Goal: Register for event/course

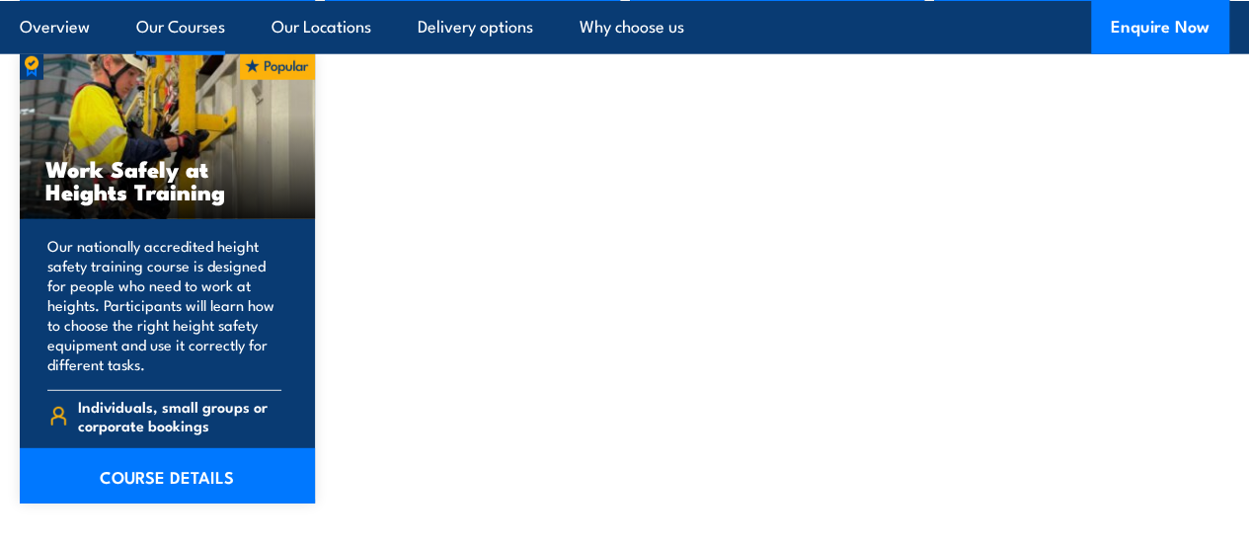
scroll to position [2609, 0]
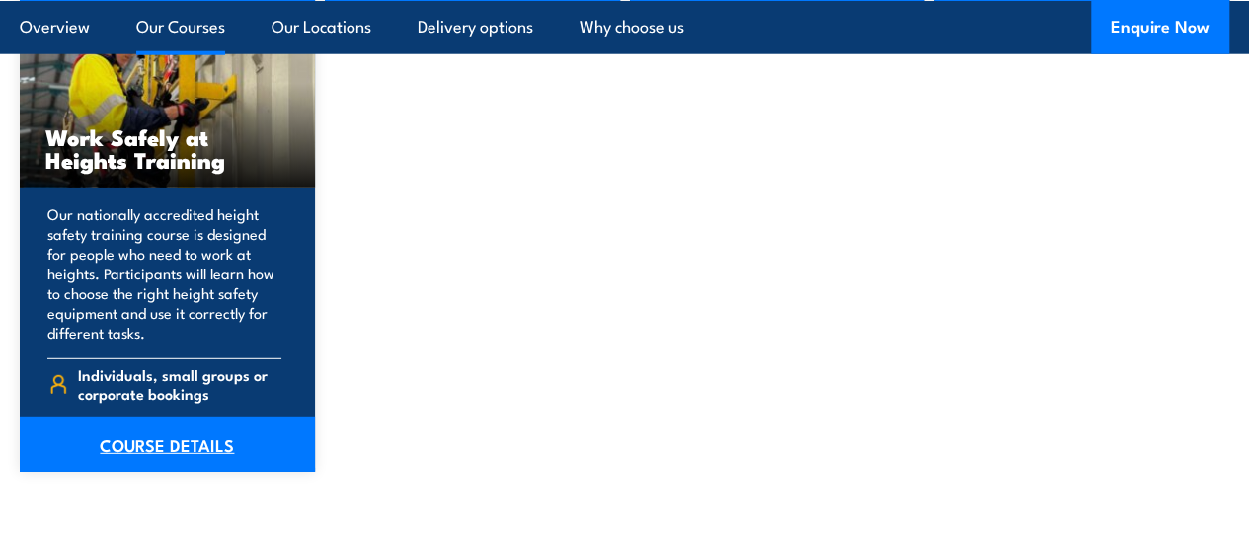
click at [194, 472] on link "COURSE DETAILS" at bounding box center [167, 444] width 295 height 55
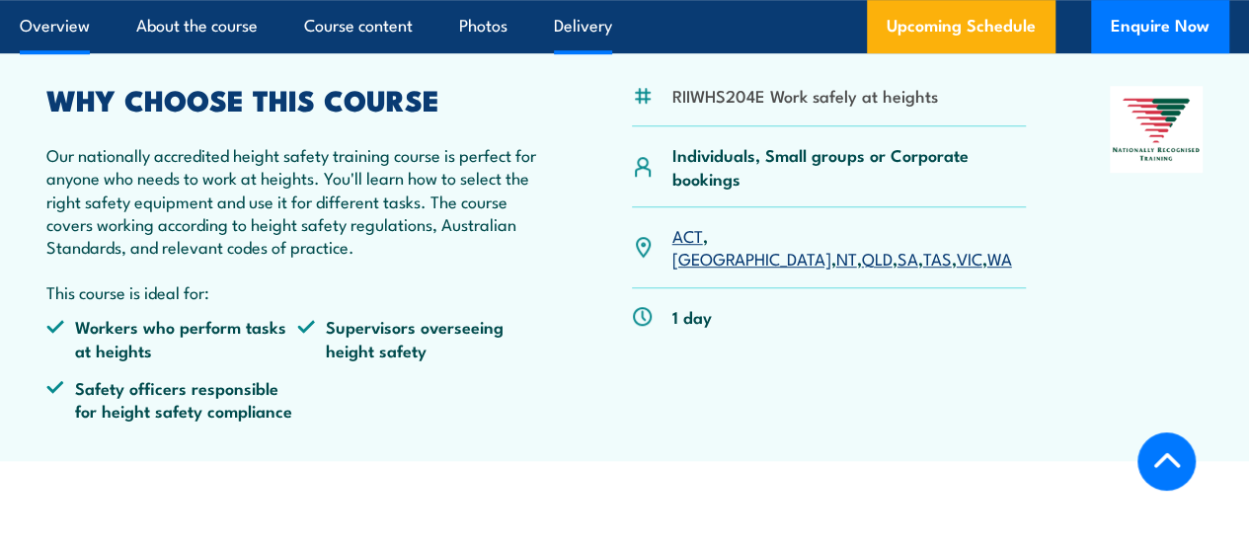
scroll to position [592, 0]
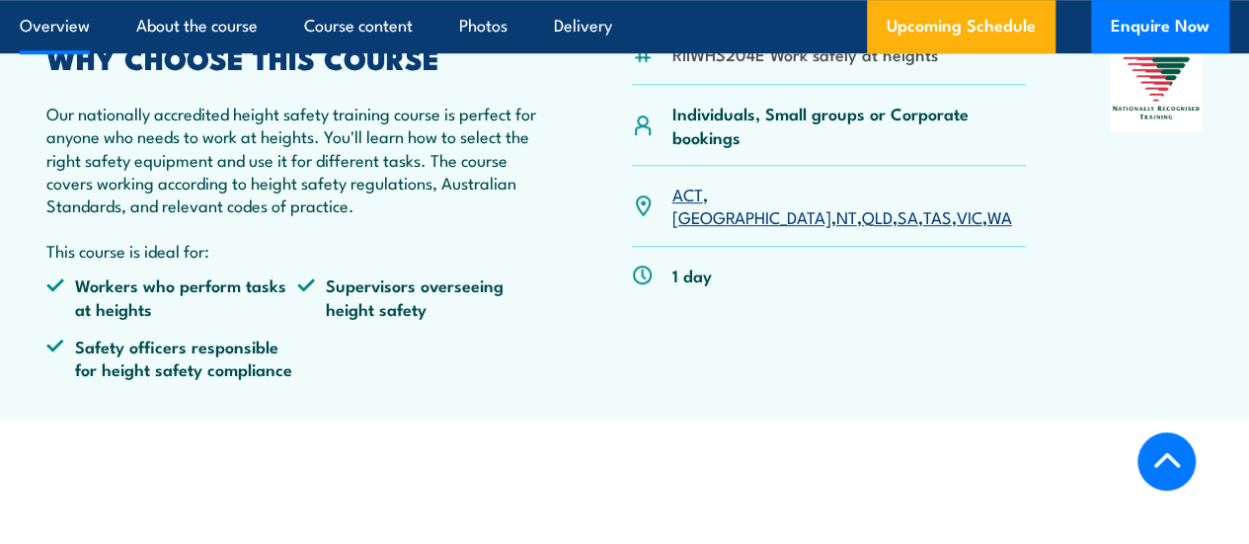
click at [957, 228] on link "VIC" at bounding box center [970, 216] width 26 height 24
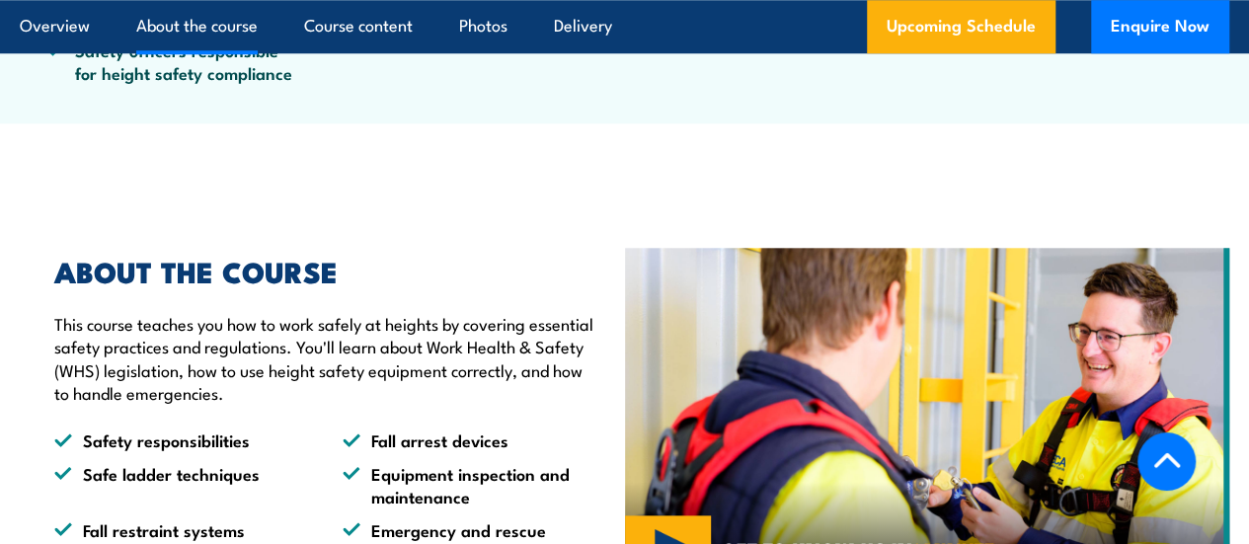
scroll to position [1058, 0]
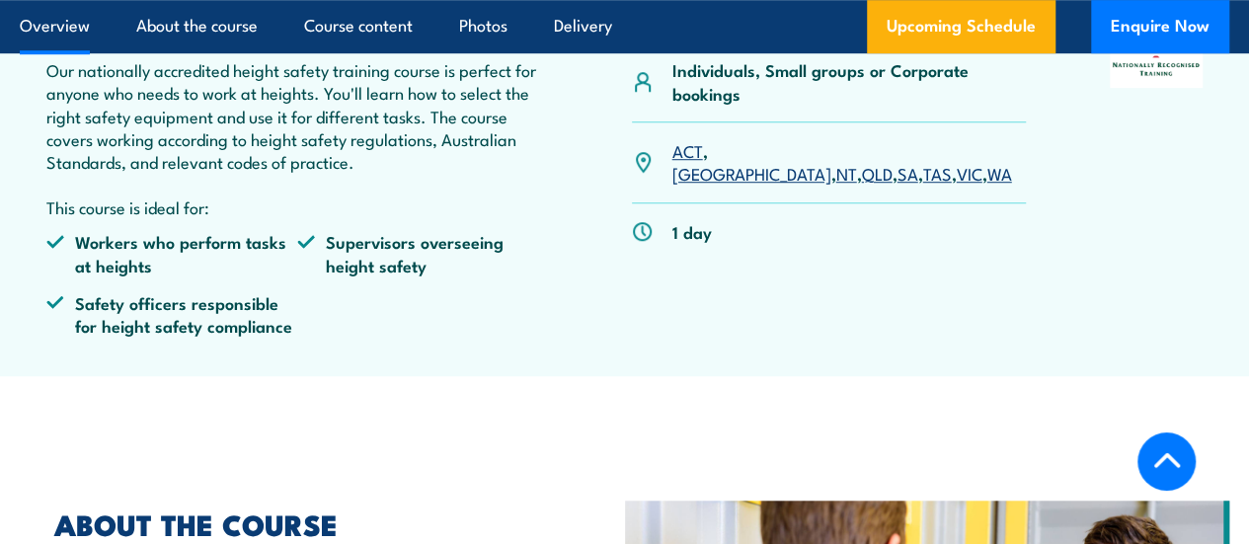
scroll to position [592, 0]
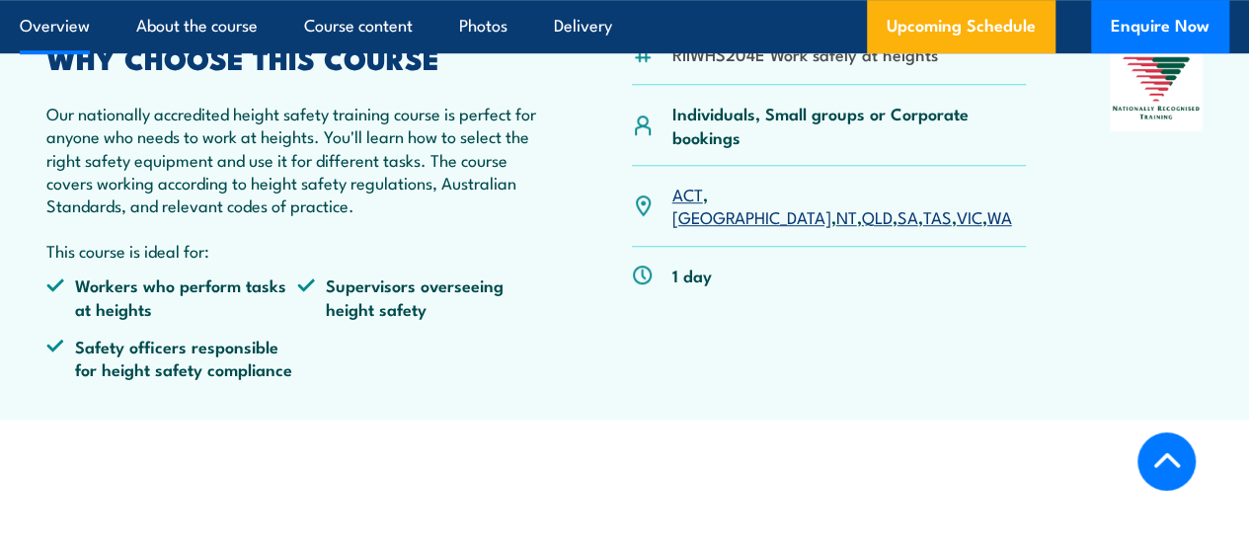
click at [957, 228] on link "VIC" at bounding box center [970, 216] width 26 height 24
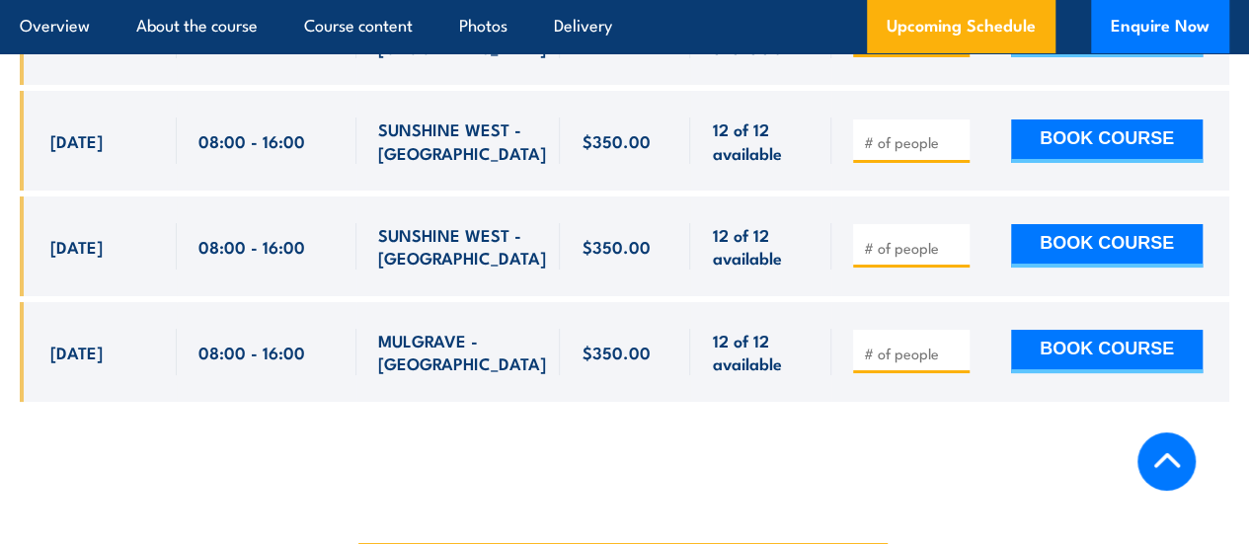
scroll to position [3499, 0]
